Goal: Task Accomplishment & Management: Use online tool/utility

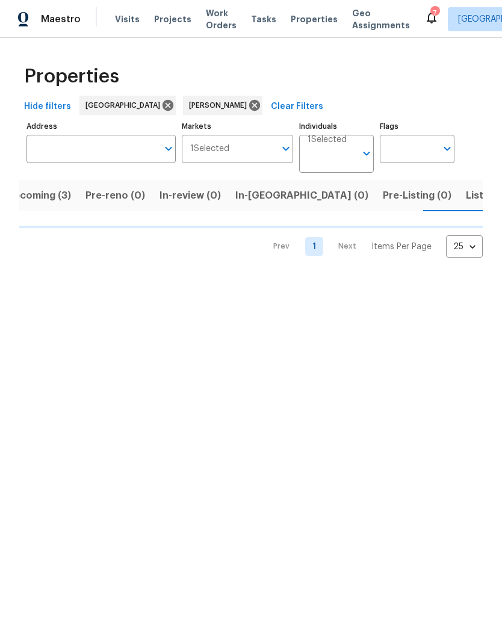
scroll to position [0, 20]
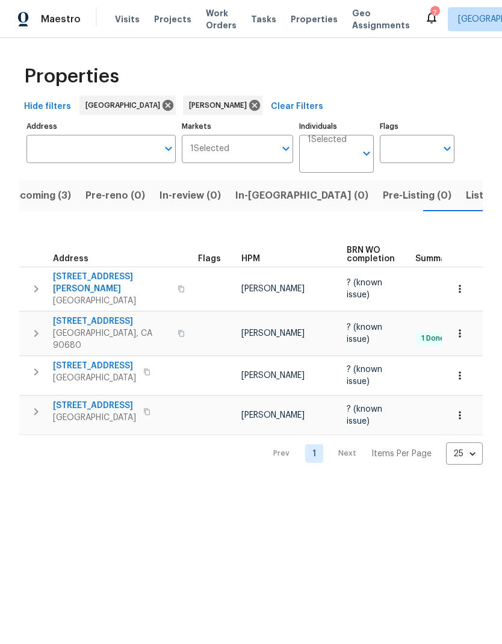
click at [466, 197] on span "Listed (4)" at bounding box center [489, 195] width 46 height 17
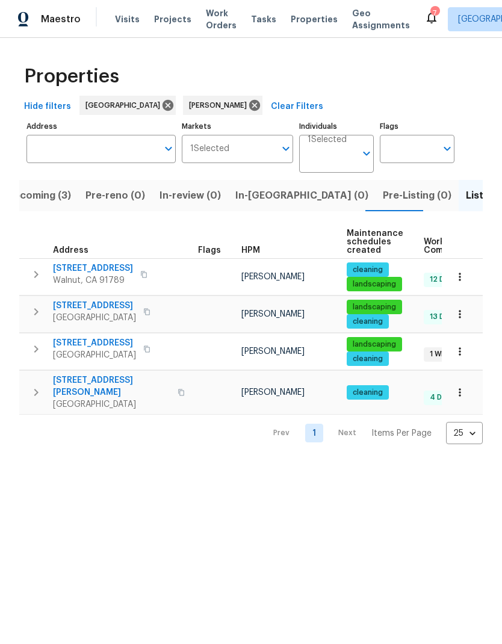
click at [113, 271] on span "[STREET_ADDRESS]" at bounding box center [93, 268] width 80 height 12
click at [114, 341] on span "15420 Olive Branch Dr" at bounding box center [94, 343] width 83 height 12
click at [116, 342] on span "15420 Olive Branch Dr" at bounding box center [94, 343] width 83 height 12
click at [100, 269] on span "[STREET_ADDRESS]" at bounding box center [93, 268] width 80 height 12
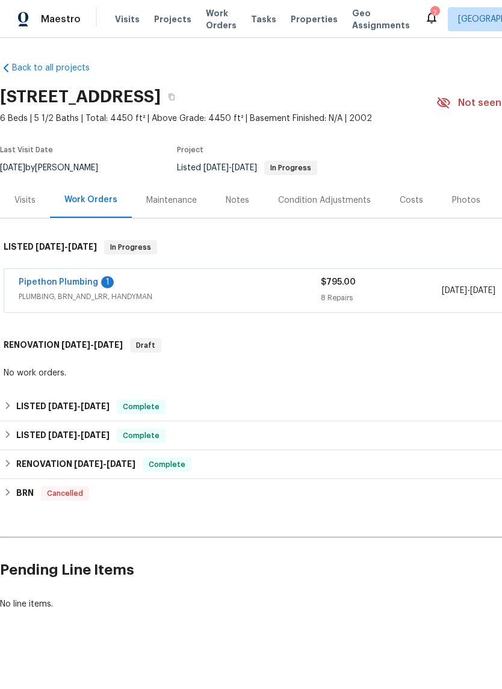
click at [78, 285] on link "Pipethon Plumbing" at bounding box center [58, 282] width 79 height 8
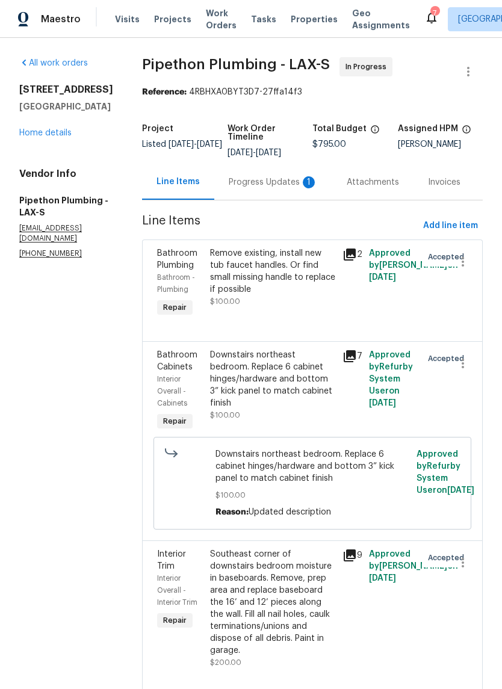
click at [252, 188] on div "Progress Updates 1" at bounding box center [273, 182] width 89 height 12
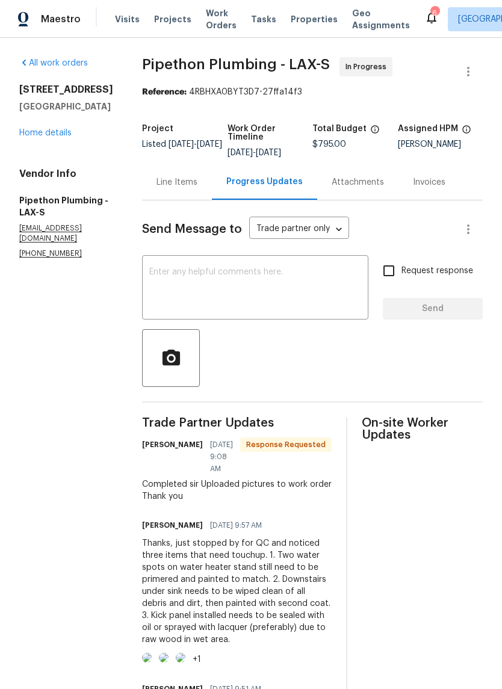
click at [197, 188] on div "Line Items" at bounding box center [176, 182] width 41 height 12
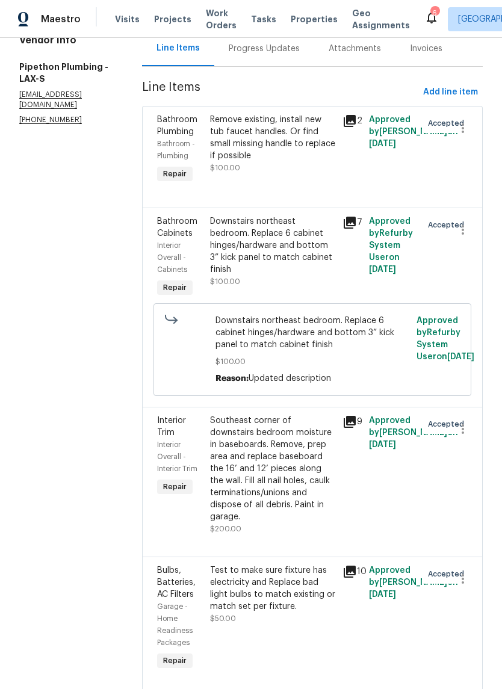
scroll to position [134, 0]
click at [357, 229] on icon at bounding box center [349, 222] width 14 height 14
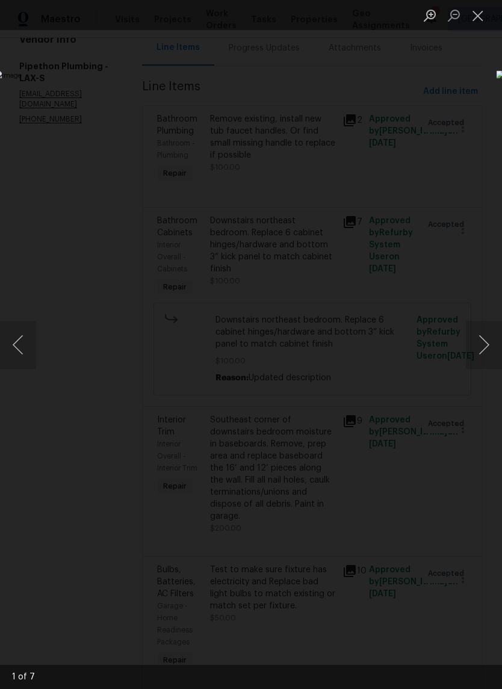
click at [485, 346] on button "Next image" at bounding box center [484, 345] width 36 height 48
click at [486, 347] on button "Next image" at bounding box center [484, 345] width 36 height 48
click at [483, 351] on button "Next image" at bounding box center [484, 345] width 36 height 48
click at [484, 350] on button "Next image" at bounding box center [484, 345] width 36 height 48
click at [484, 351] on button "Next image" at bounding box center [484, 345] width 36 height 48
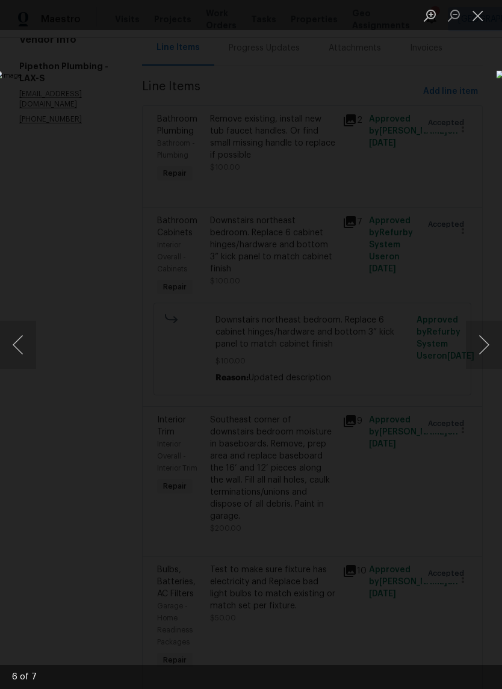
click at [480, 349] on button "Next image" at bounding box center [484, 345] width 36 height 48
click at [481, 350] on button "Next image" at bounding box center [484, 345] width 36 height 48
click at [483, 347] on button "Next image" at bounding box center [484, 345] width 36 height 48
click at [483, 344] on button "Next image" at bounding box center [484, 345] width 36 height 48
click at [483, 343] on button "Next image" at bounding box center [484, 345] width 36 height 48
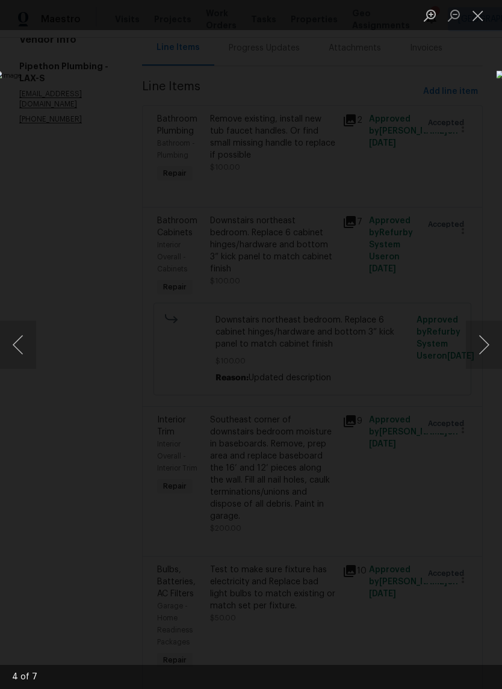
click at [471, 13] on button "Close lightbox" at bounding box center [478, 15] width 24 height 21
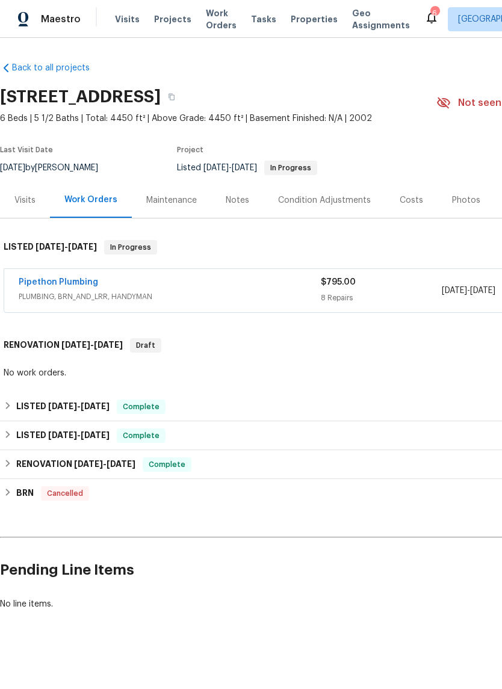
click at [67, 279] on link "Pipethon Plumbing" at bounding box center [58, 282] width 79 height 8
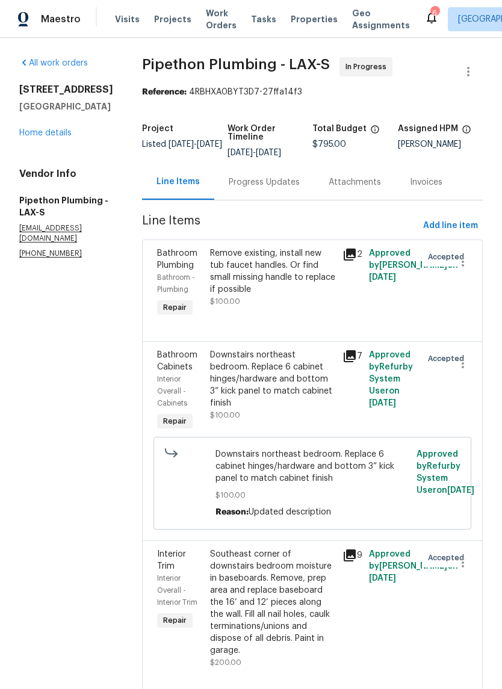
click at [300, 188] on div "Progress Updates" at bounding box center [264, 182] width 71 height 12
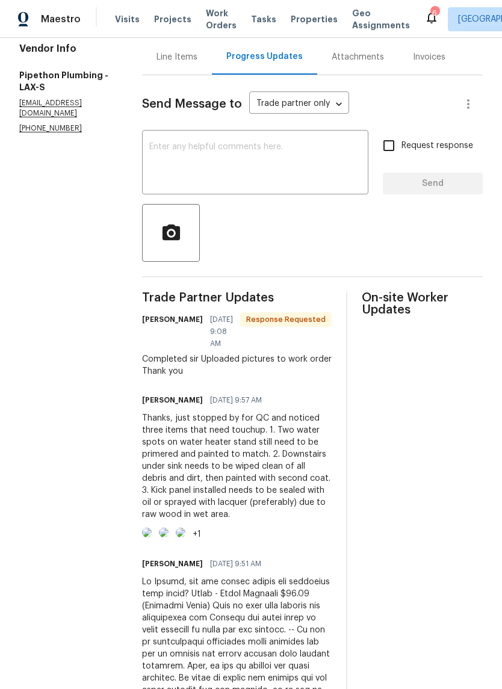
scroll to position [118, 0]
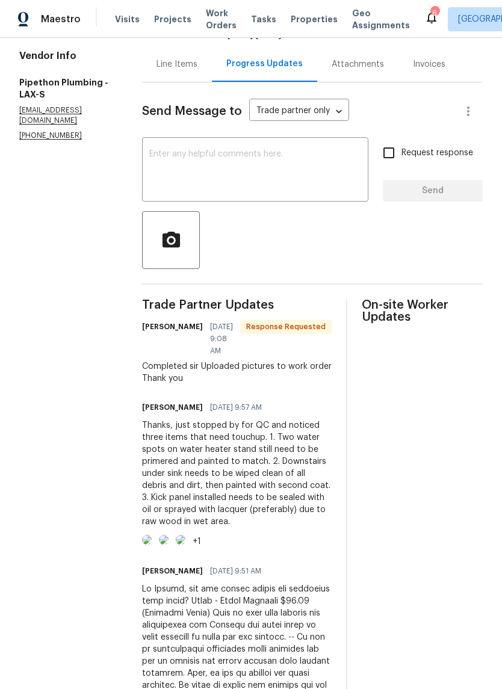
click at [196, 70] on div "Line Items" at bounding box center [176, 64] width 41 height 12
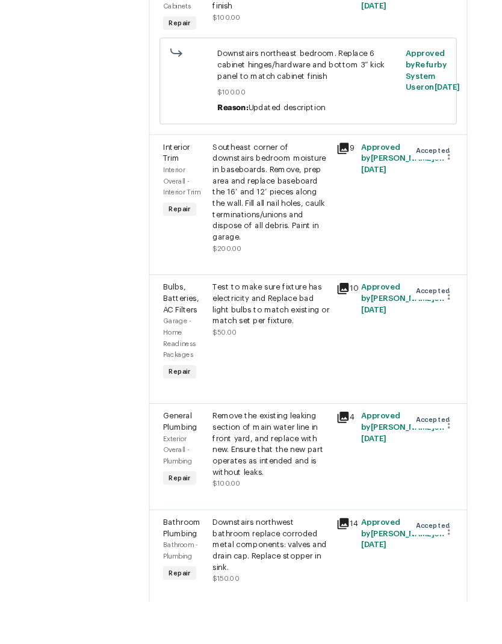
scroll to position [353, 0]
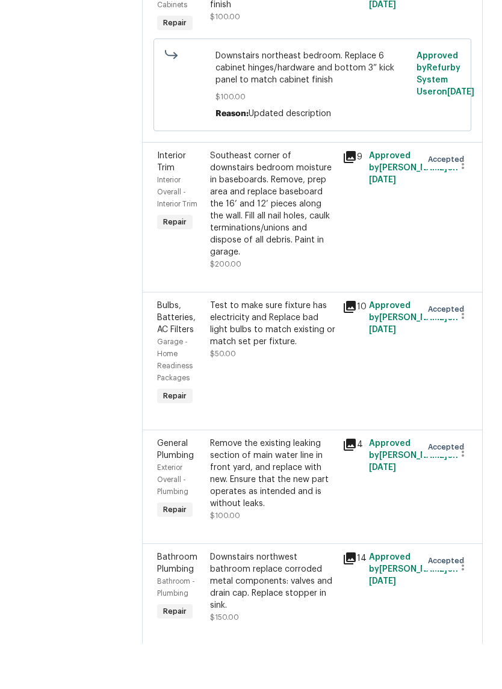
click at [295, 345] on div "Test to make sure fixture has electricity and Replace bad light bulbs to match …" at bounding box center [272, 369] width 125 height 48
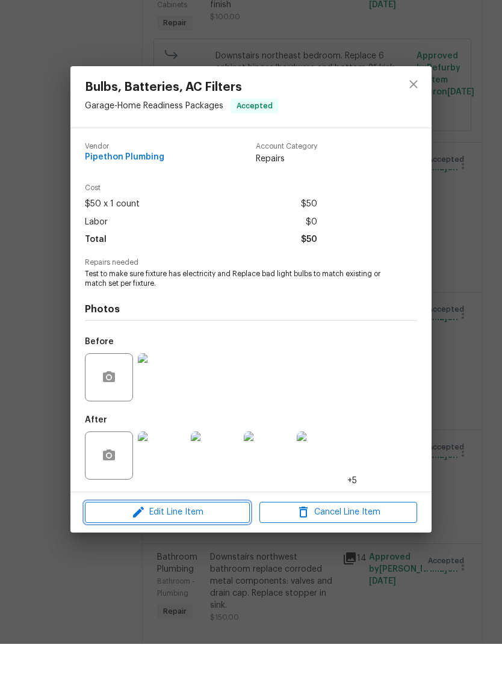
click at [208, 550] on span "Edit Line Item" at bounding box center [167, 557] width 158 height 15
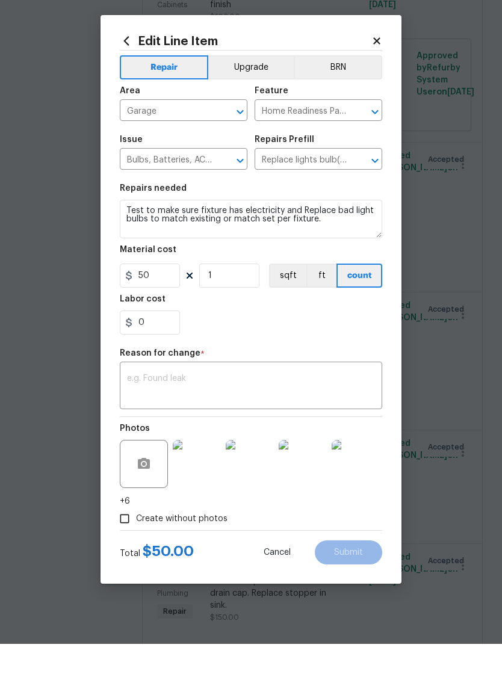
click at [182, 419] on textarea at bounding box center [251, 431] width 248 height 25
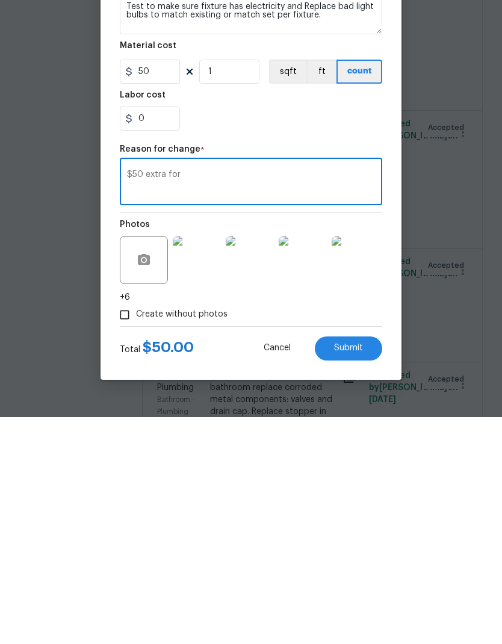
click at [137, 397] on textarea "$50 extra for" at bounding box center [251, 409] width 248 height 25
click at [215, 397] on textarea "$120 extra for" at bounding box center [251, 409] width 248 height 25
click at [263, 397] on textarea "$120 extra for 2 light fixture" at bounding box center [251, 409] width 248 height 25
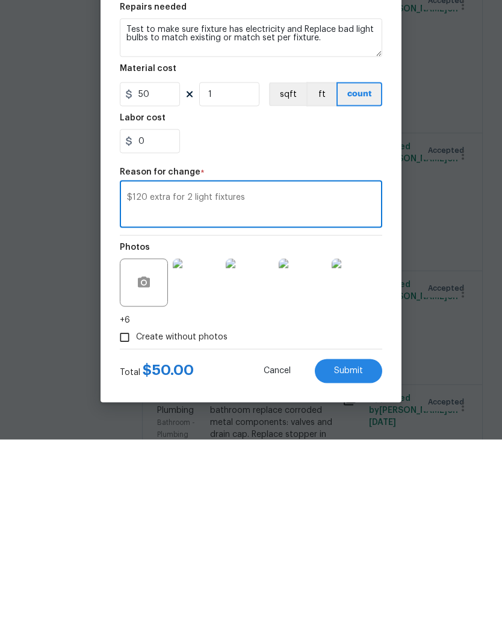
click at [146, 397] on textarea "$120 extra for 2 light fixtures" at bounding box center [251, 409] width 248 height 25
click at [315, 333] on div "0" at bounding box center [251, 345] width 262 height 24
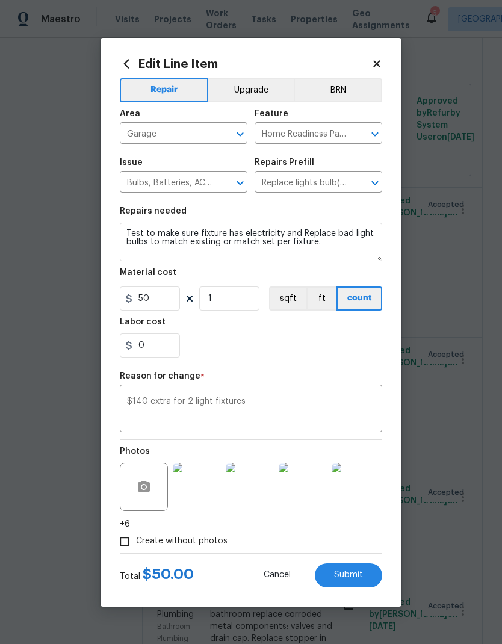
click at [324, 347] on div "0" at bounding box center [251, 345] width 262 height 24
click at [273, 347] on div "0" at bounding box center [251, 345] width 262 height 24
click at [255, 404] on textarea "$140 extra for 2 light fixtures" at bounding box center [251, 409] width 248 height 25
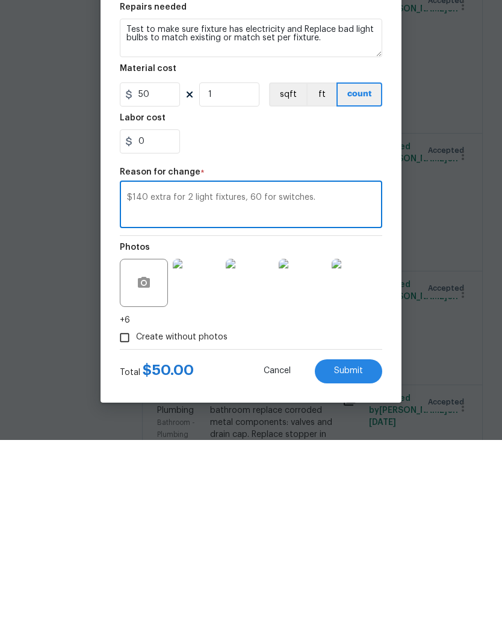
click at [242, 397] on textarea "$140 extra for 2 light fixtures, 60 for switches." at bounding box center [251, 409] width 248 height 25
type textarea "$140 extra for 2 light fixtures, 60 for switches."
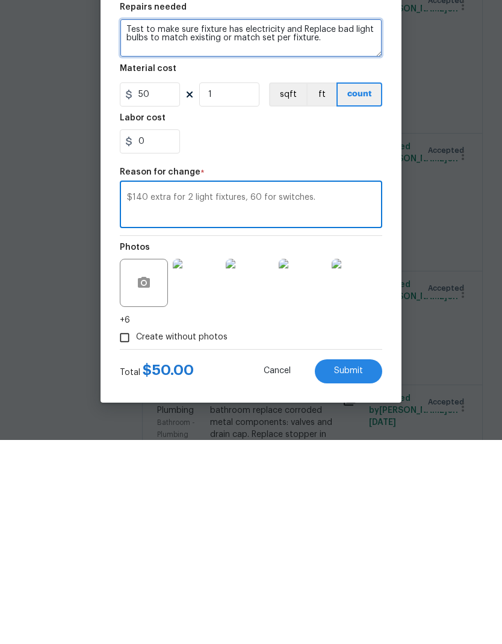
click at [125, 223] on textarea "Test to make sure fixture has electricity and Replace bad light bulbs to match …" at bounding box center [251, 242] width 262 height 39
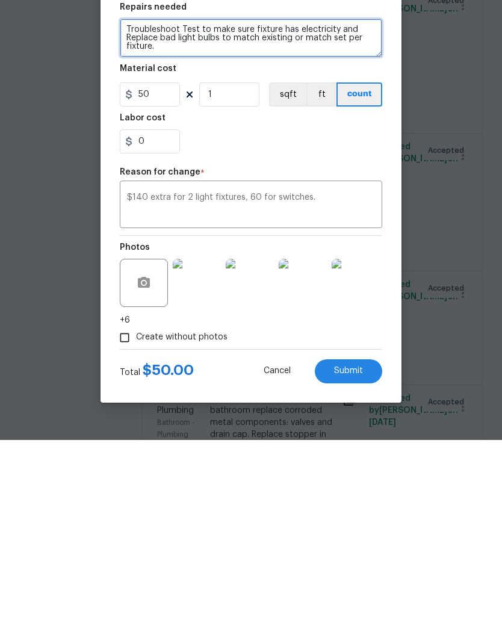
click at [192, 223] on textarea "Troubleshoot Test to make sure fixture has electricity and Replace bad light bu…" at bounding box center [251, 242] width 262 height 39
click at [248, 223] on textarea "Troubleshoot Test to make sure fixture has electricity and Replace bad light bu…" at bounding box center [251, 242] width 262 height 39
click at [176, 223] on textarea "Troubleshoot Test to make sure fixture has electricity and Replace bad light bu…" at bounding box center [251, 242] width 262 height 39
type textarea "Troubleshoot: Test to make sure fixture has electricity and Replace bad light b…"
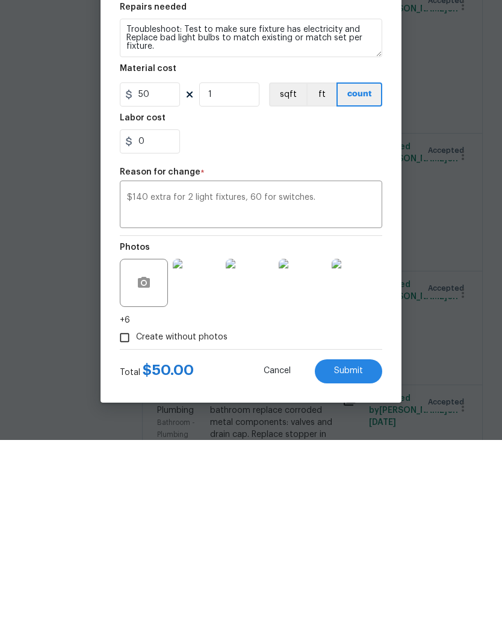
click at [329, 397] on textarea "$140 extra for 2 light fixtures, 60 for switches." at bounding box center [251, 409] width 248 height 25
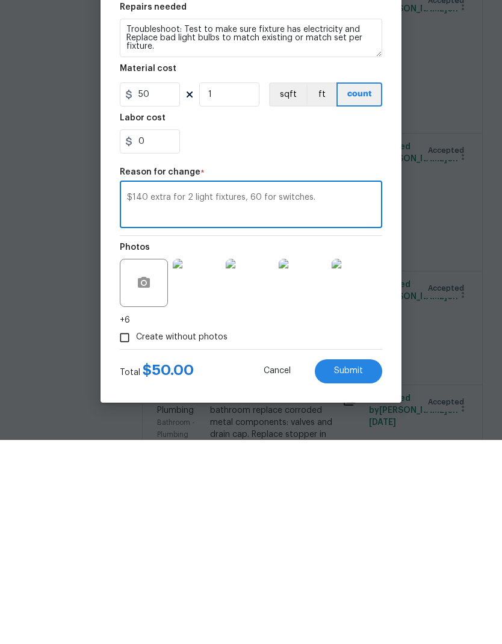
click at [248, 387] on div "$140 extra for 2 light fixtures, 60 for switches. x ​" at bounding box center [251, 409] width 262 height 45
click at [248, 397] on textarea "$140 extra for 2 light fixtures, 60 for switches." at bounding box center [251, 409] width 248 height 25
type textarea "$140 extra for 2 light fixtures, $60 for switches."
click at [295, 333] on div "0" at bounding box center [251, 345] width 262 height 24
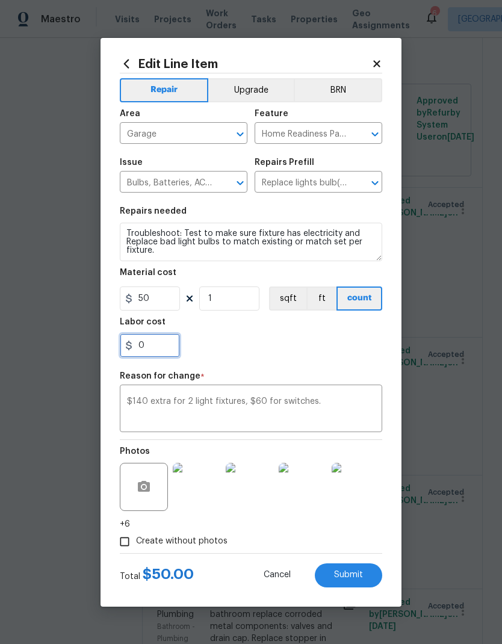
click at [155, 341] on input "0" at bounding box center [150, 345] width 60 height 24
type input "200"
click at [291, 346] on div "200" at bounding box center [251, 345] width 262 height 24
click at [348, 573] on span "Submit" at bounding box center [348, 574] width 29 height 9
type textarea "Test to make sure fixture has electricity and Replace bad light bulbs to match …"
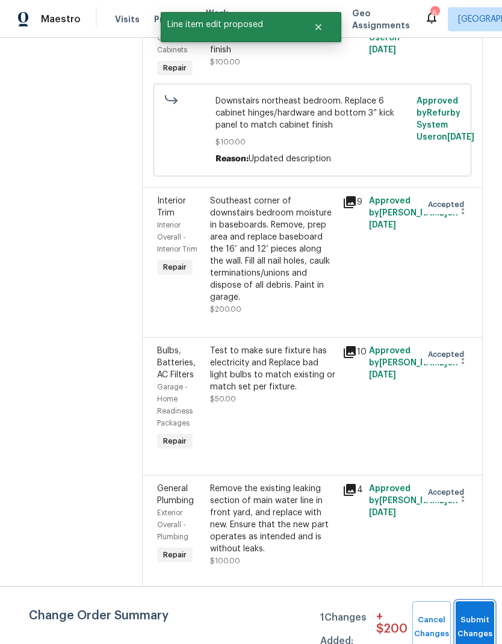
click at [472, 619] on button "Submit Changes" at bounding box center [474, 627] width 39 height 52
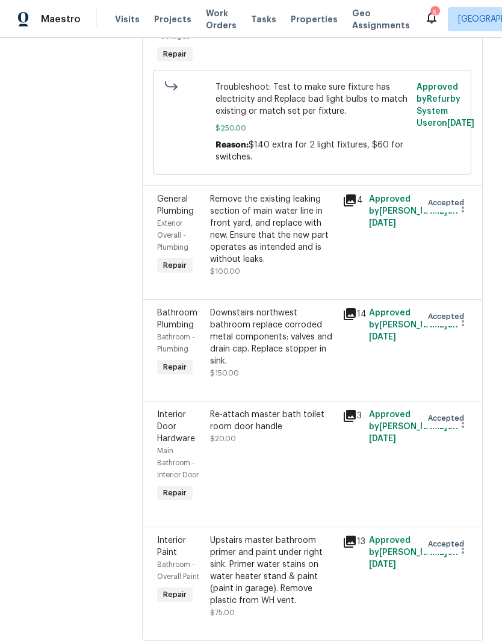
scroll to position [718, 0]
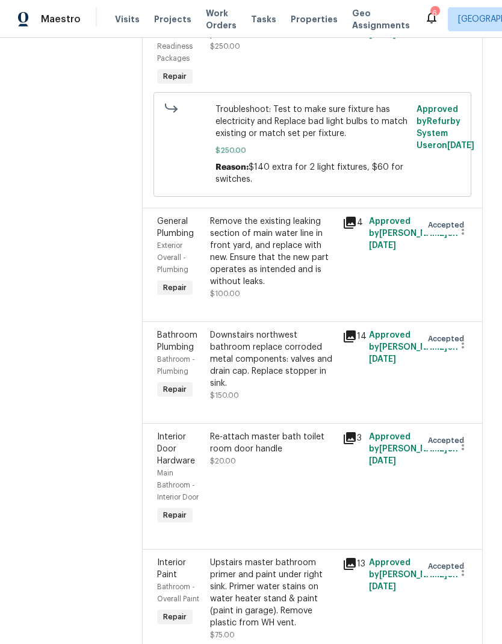
click at [295, 234] on div "Remove the existing leaking section of main water line in front yard, and repla…" at bounding box center [272, 251] width 125 height 72
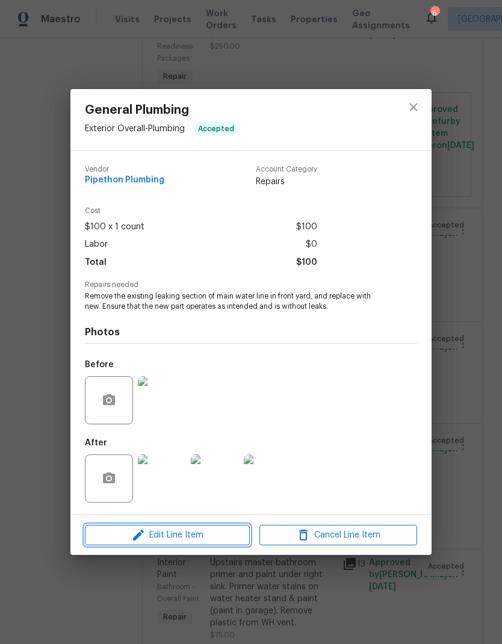
click at [174, 537] on span "Edit Line Item" at bounding box center [167, 535] width 158 height 15
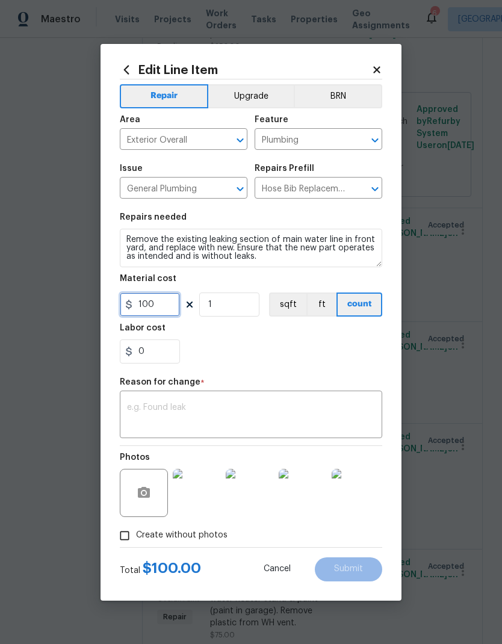
click at [167, 306] on input "100" at bounding box center [150, 304] width 60 height 24
click at [161, 310] on input "100" at bounding box center [150, 304] width 60 height 24
click at [161, 309] on input "100" at bounding box center [150, 304] width 60 height 24
click at [159, 306] on input "100" at bounding box center [150, 304] width 60 height 24
type input "295"
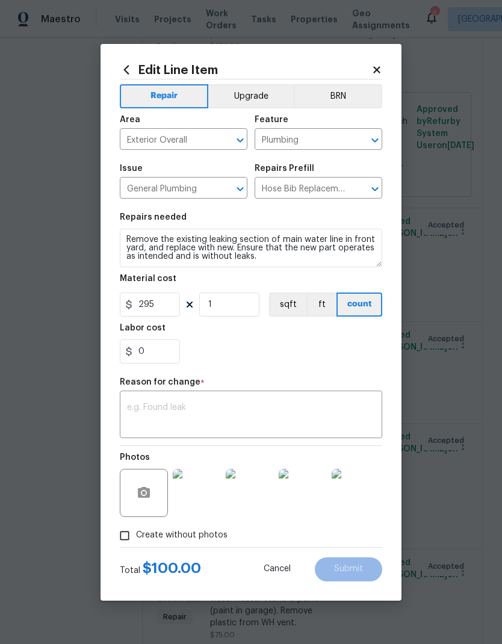
click at [251, 355] on div "0" at bounding box center [251, 351] width 262 height 24
click at [211, 406] on textarea at bounding box center [251, 415] width 248 height 25
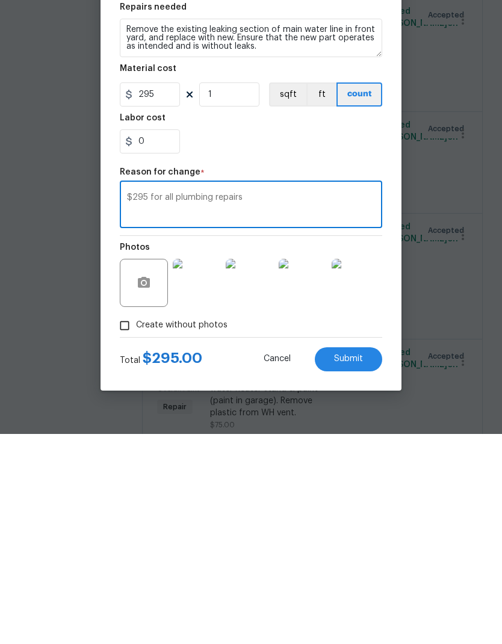
type textarea "$295 for all plumbing repairs"
click at [274, 339] on div "0" at bounding box center [251, 351] width 262 height 24
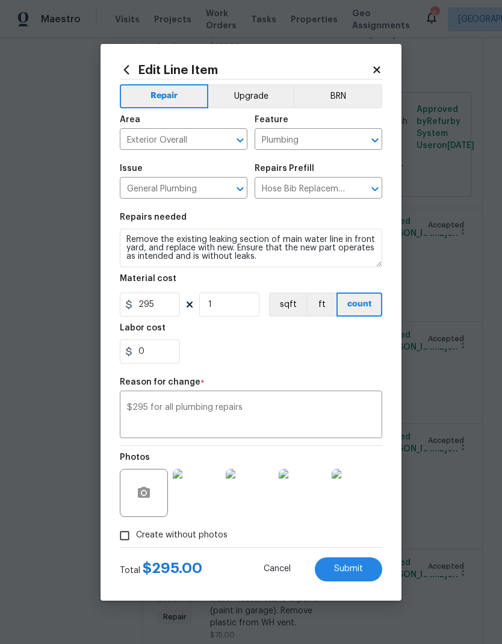
click at [353, 570] on span "Submit" at bounding box center [348, 568] width 29 height 9
type input "100"
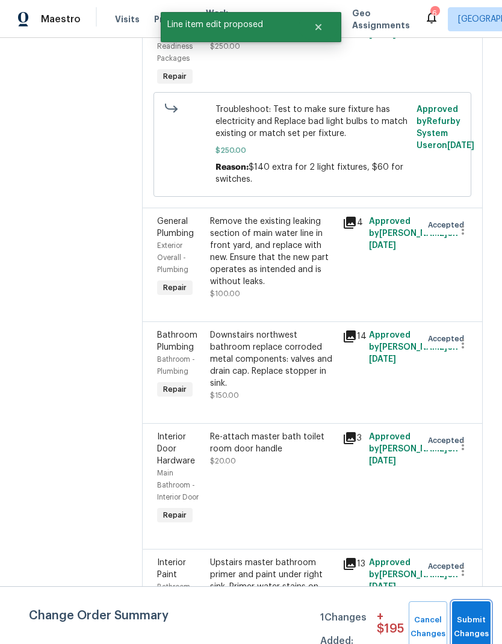
click at [474, 622] on button "Submit Changes" at bounding box center [471, 627] width 39 height 52
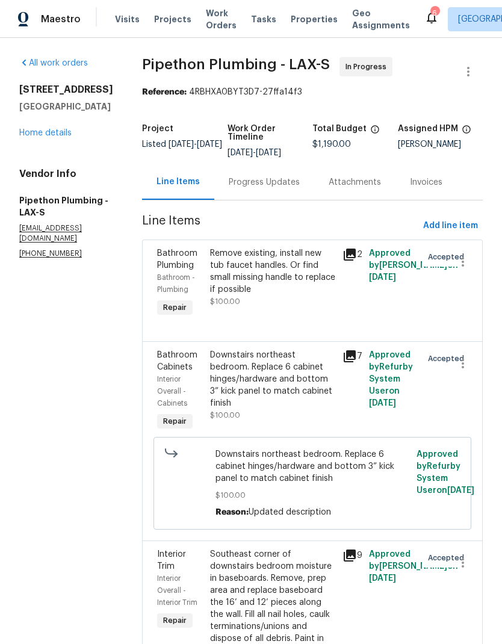
scroll to position [0, 0]
click at [51, 132] on link "Home details" at bounding box center [45, 133] width 52 height 8
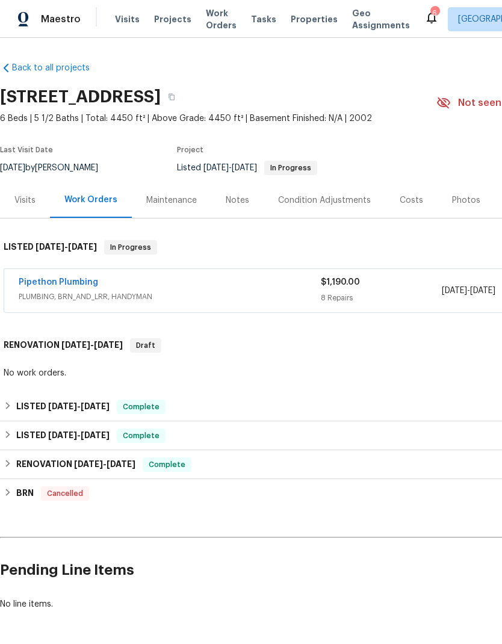
click at [72, 278] on link "Pipethon Plumbing" at bounding box center [58, 282] width 79 height 8
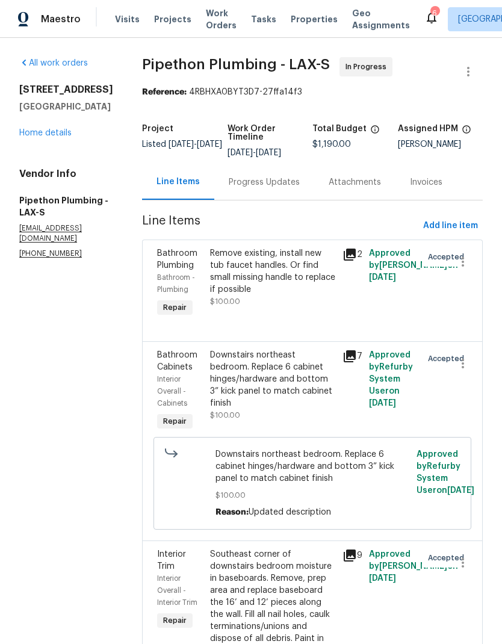
click at [274, 188] on div "Progress Updates" at bounding box center [264, 182] width 71 height 12
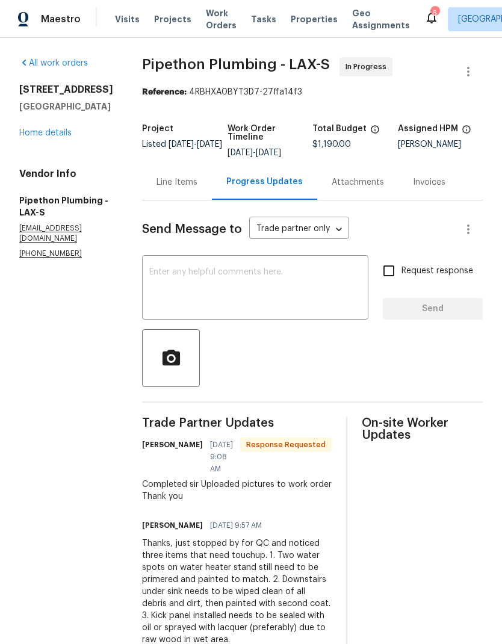
click at [276, 285] on textarea at bounding box center [255, 289] width 212 height 42
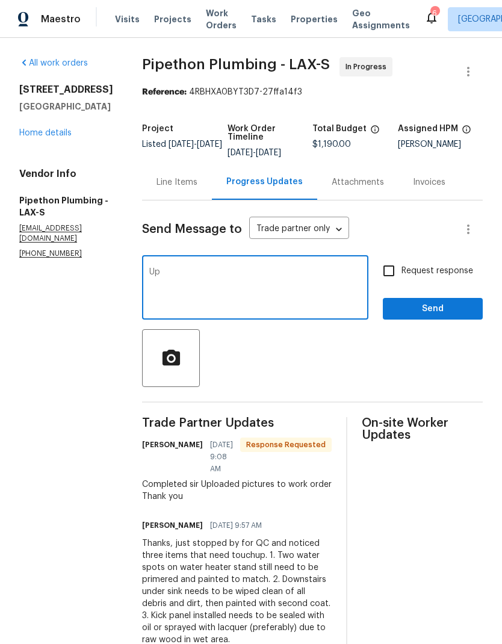
type textarea "U"
type textarea "Done"
click at [435, 310] on span "Send" at bounding box center [432, 308] width 81 height 15
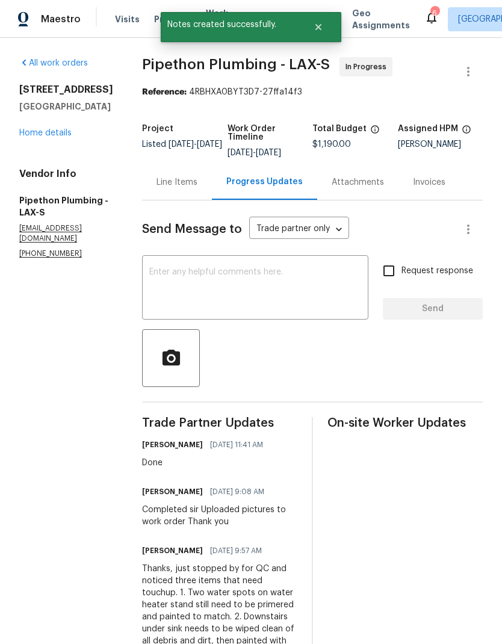
click at [43, 135] on link "Home details" at bounding box center [45, 133] width 52 height 8
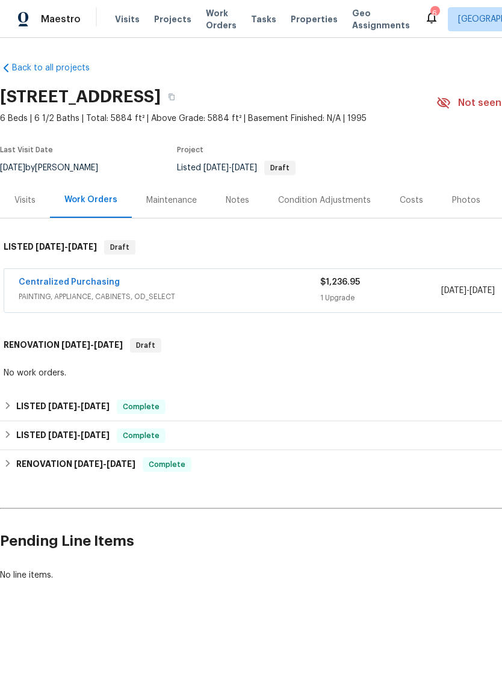
click at [82, 278] on link "Centralized Purchasing" at bounding box center [69, 282] width 101 height 8
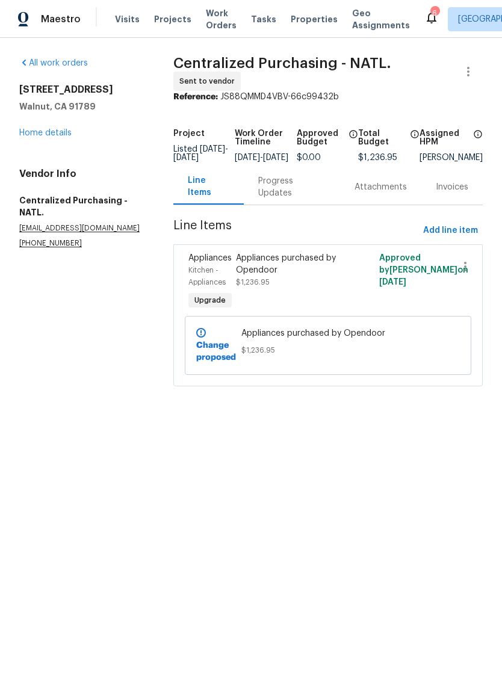
click at [45, 132] on link "Home details" at bounding box center [45, 133] width 52 height 8
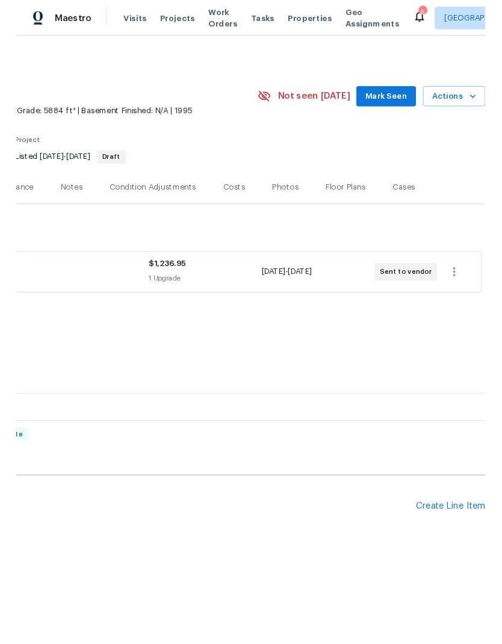
scroll to position [0, 178]
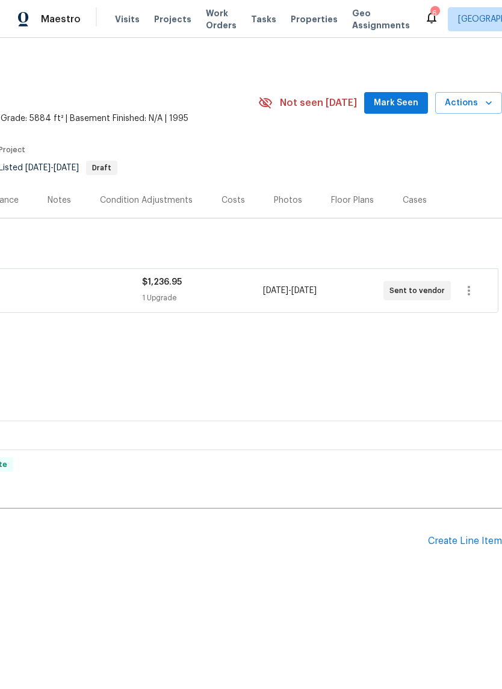
click at [454, 540] on div "Create Line Item" at bounding box center [465, 540] width 74 height 11
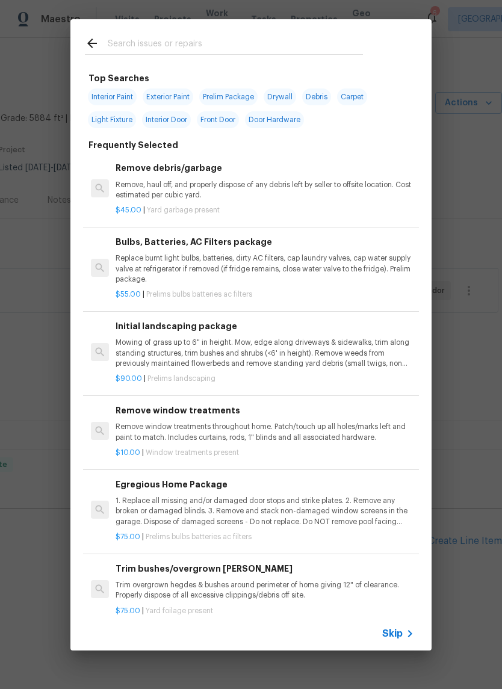
click at [184, 46] on input "text" at bounding box center [235, 45] width 255 height 18
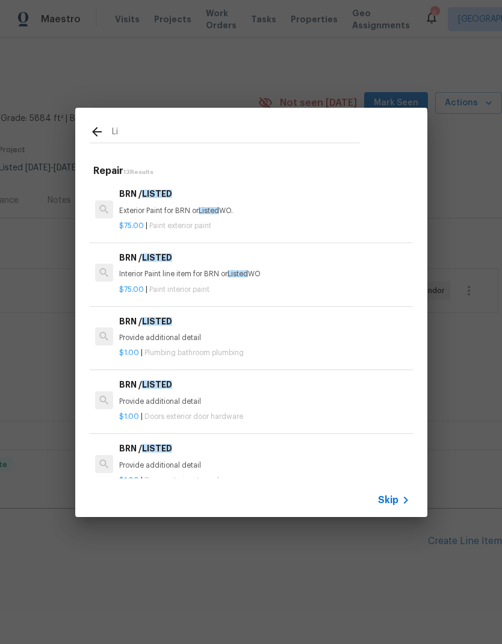
type input "L"
